Goal: Transaction & Acquisition: Purchase product/service

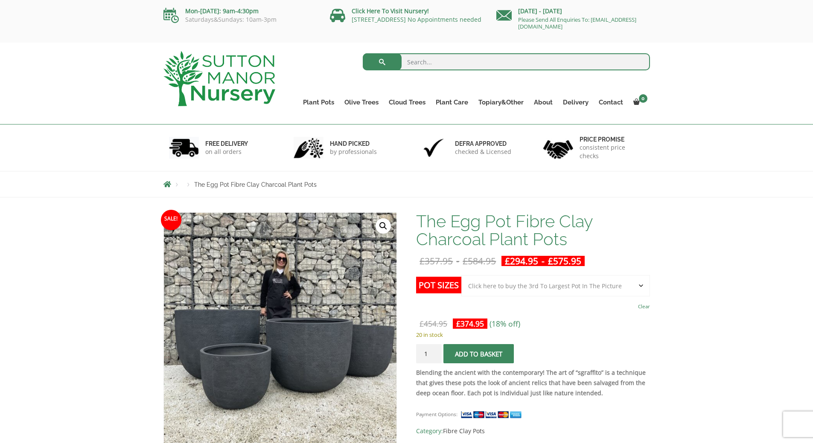
click at [480, 67] on input "search" at bounding box center [506, 61] width 287 height 17
type input "60cm"
click at [363, 53] on button "submit" at bounding box center [382, 61] width 39 height 17
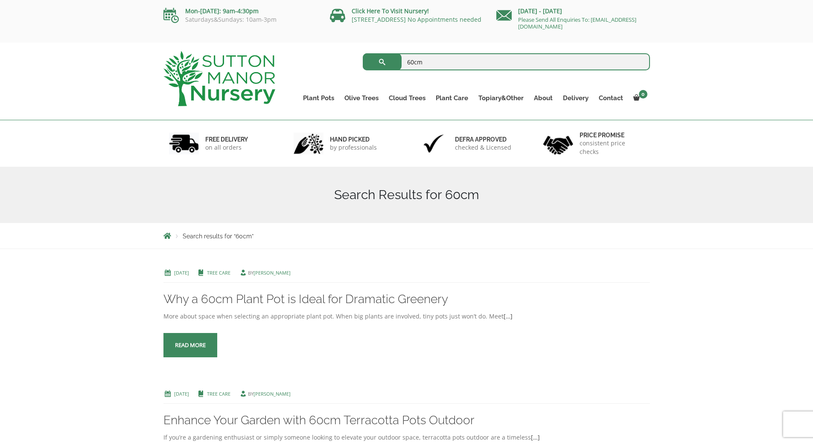
click at [451, 58] on input "60cm" at bounding box center [506, 61] width 287 height 17
type input "60cm dia"
click at [363, 53] on button "submit" at bounding box center [382, 61] width 39 height 17
